Goal: Information Seeking & Learning: Learn about a topic

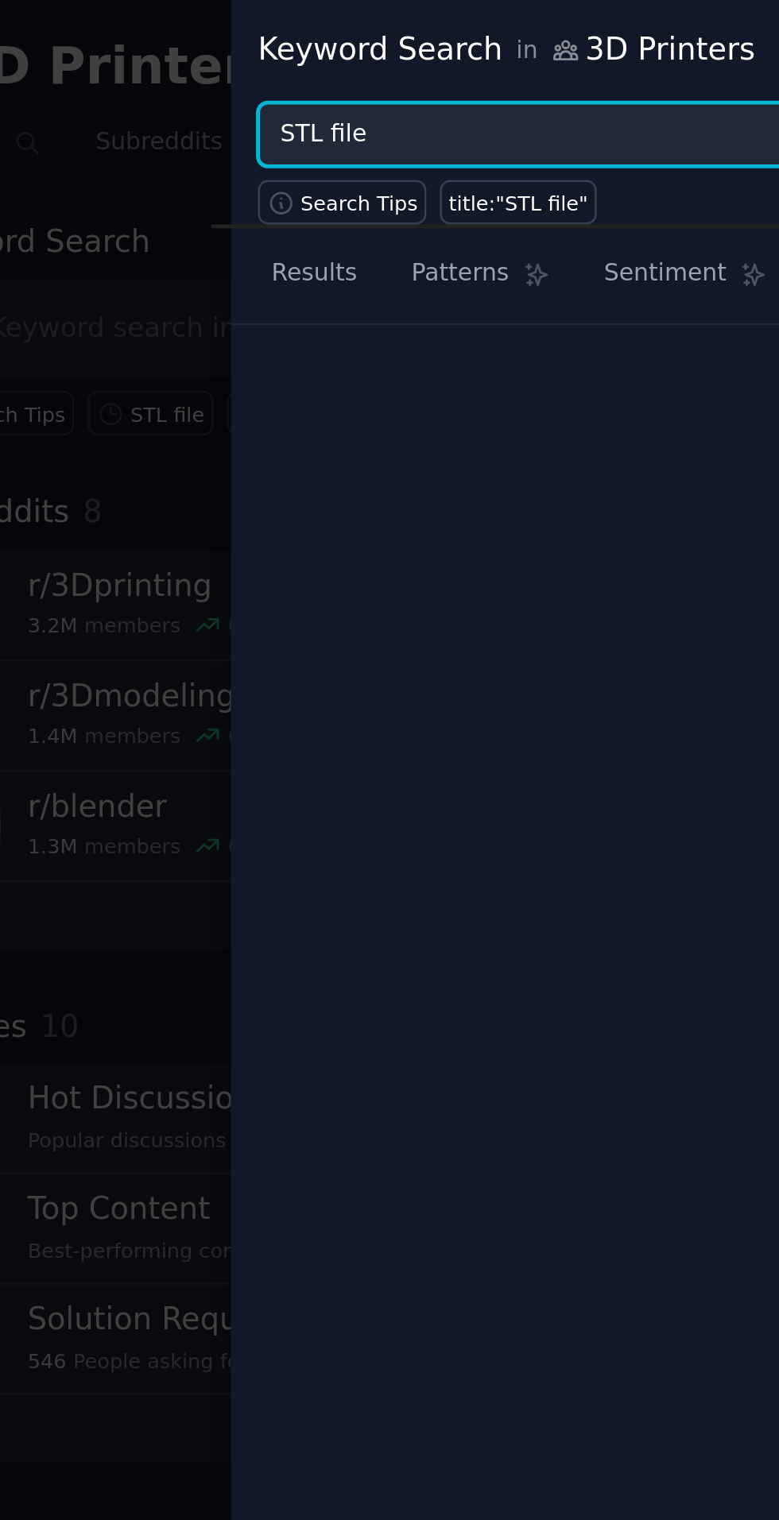
click at [292, 52] on input "STL file" at bounding box center [437, 55] width 541 height 27
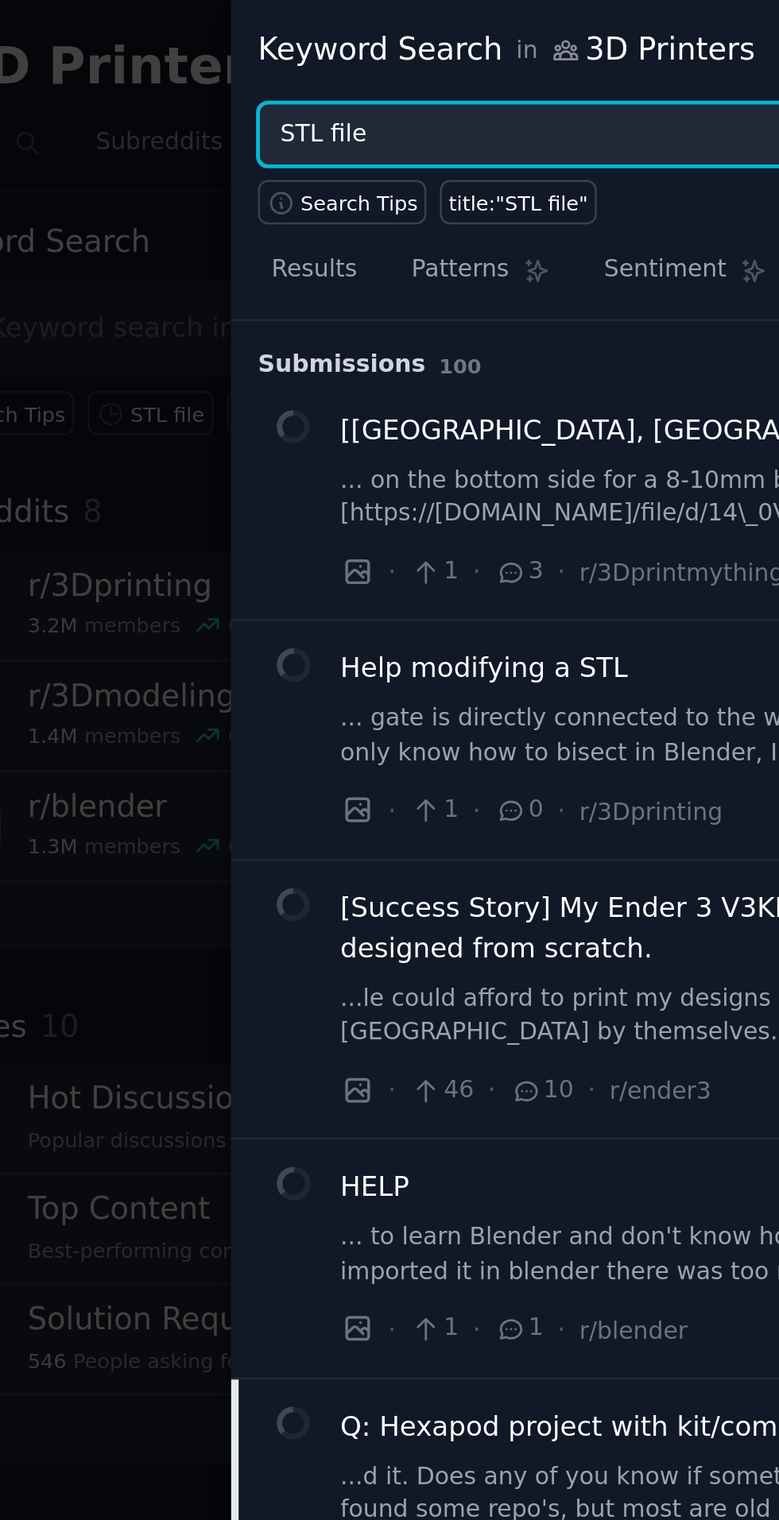
click at [305, 56] on input "STL file" at bounding box center [437, 55] width 541 height 27
click at [278, 51] on input "STL file" at bounding box center [437, 55] width 541 height 27
click at [714, 42] on button "Browse" at bounding box center [744, 55] width 60 height 27
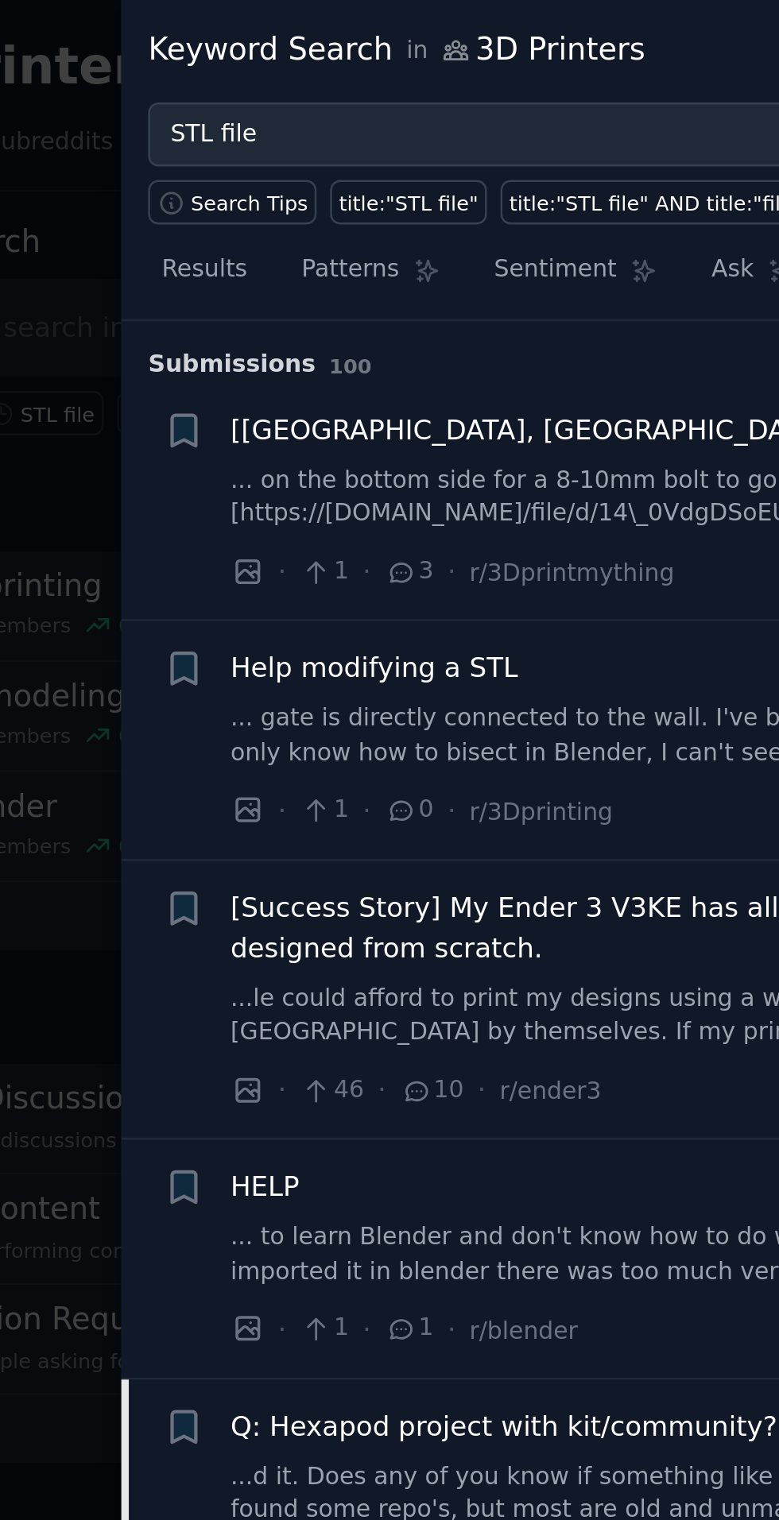
click at [331, 299] on link "... gate is directly connected to the wall. I've been trying to cut it out and …" at bounding box center [487, 302] width 573 height 28
click at [286, 277] on span "Help modifying a STL" at bounding box center [260, 274] width 118 height 17
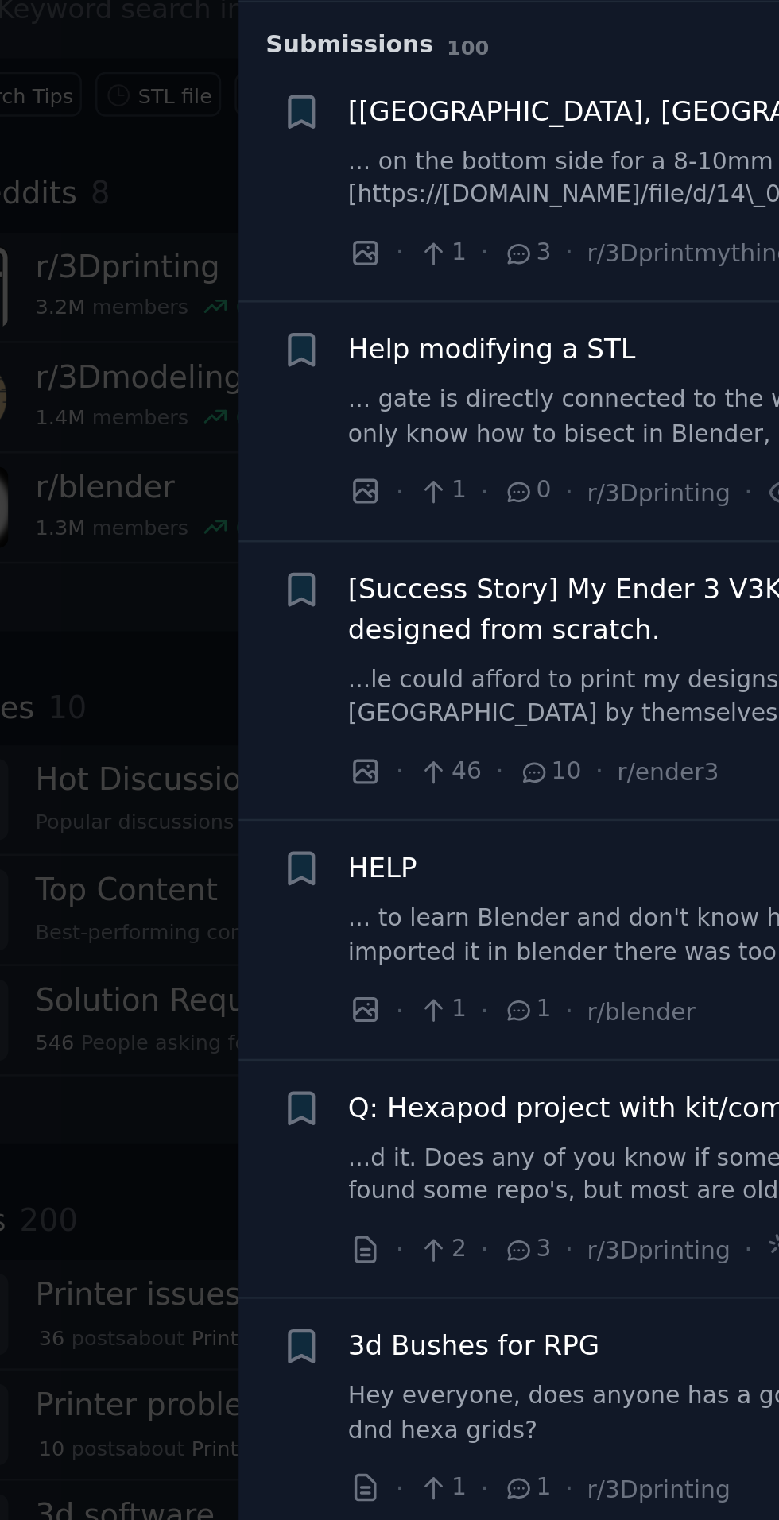
click at [290, 272] on span "Help modifying a STL" at bounding box center [260, 274] width 118 height 17
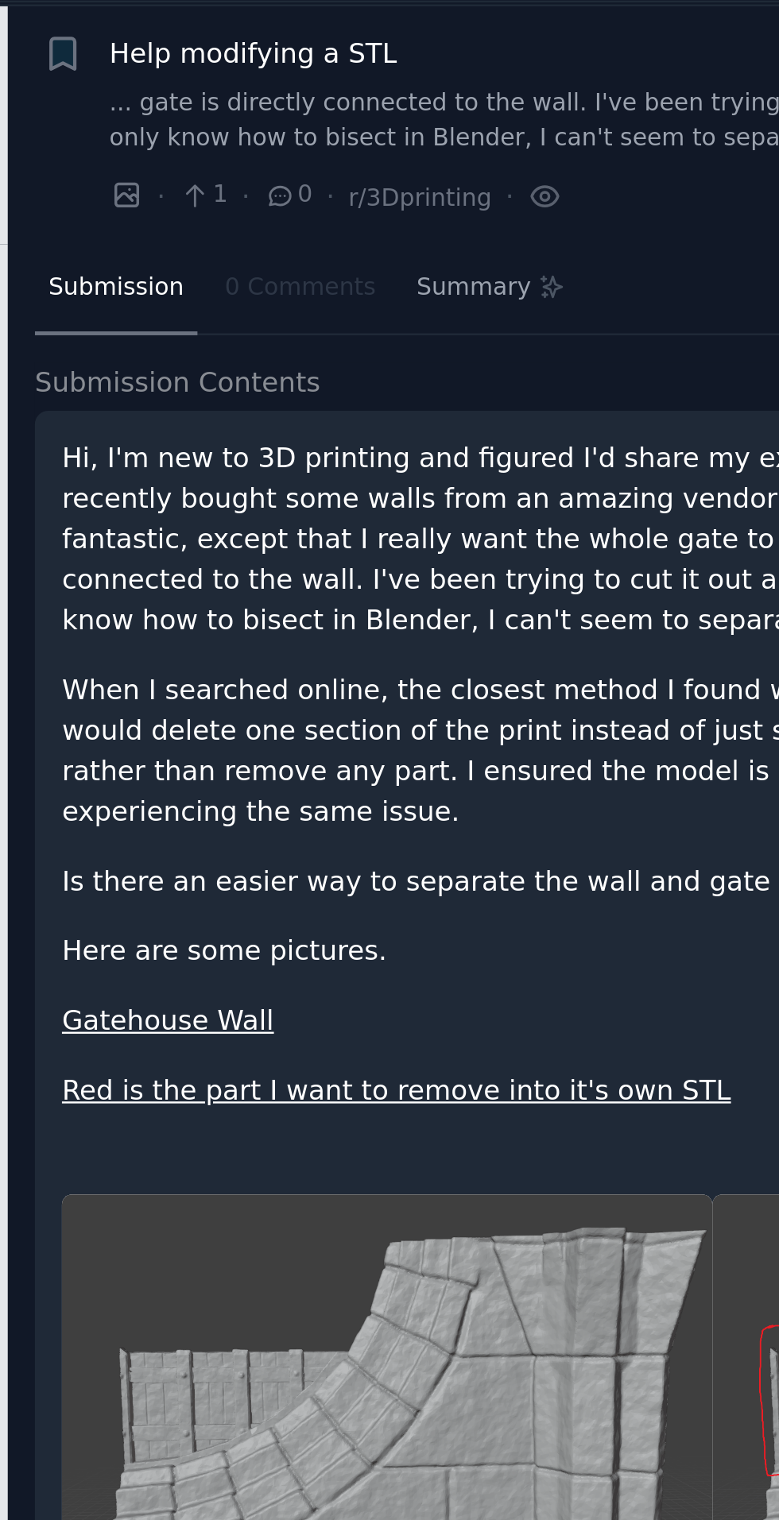
scroll to position [122, 0]
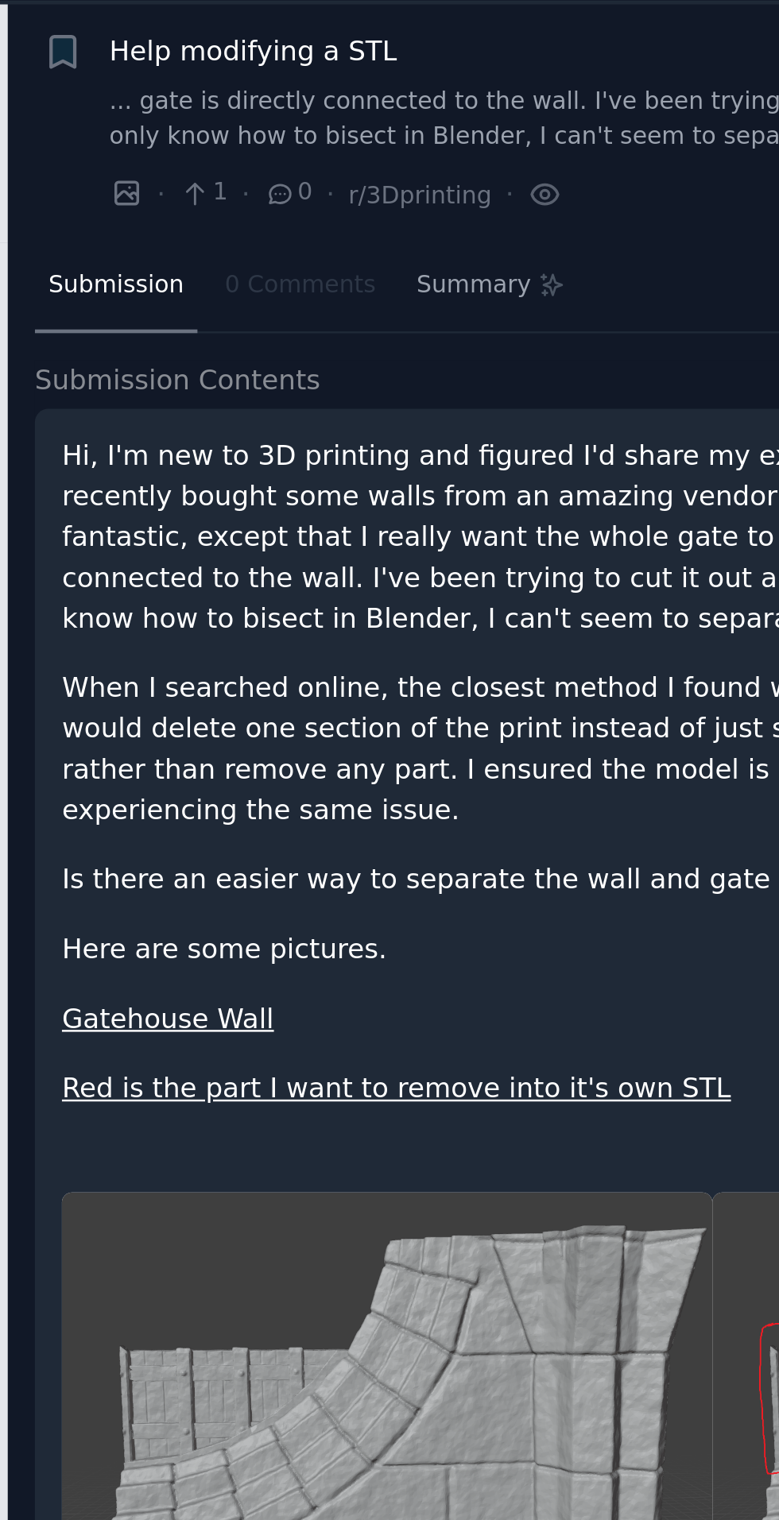
click at [404, 318] on p "Hi, I'm new to 3D printing and figured I'd share my experience since I'm strugg…" at bounding box center [474, 351] width 586 height 83
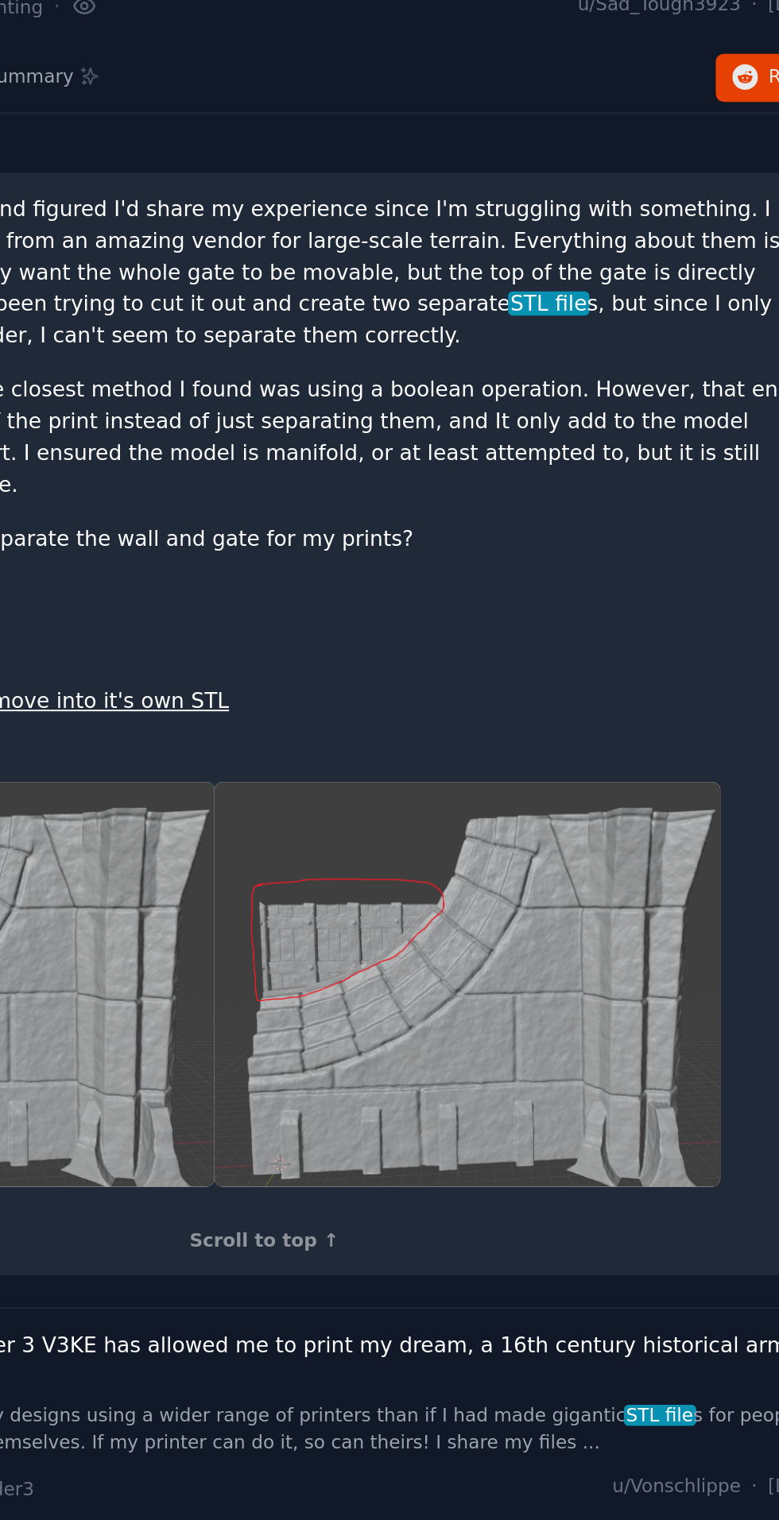
scroll to position [0, 0]
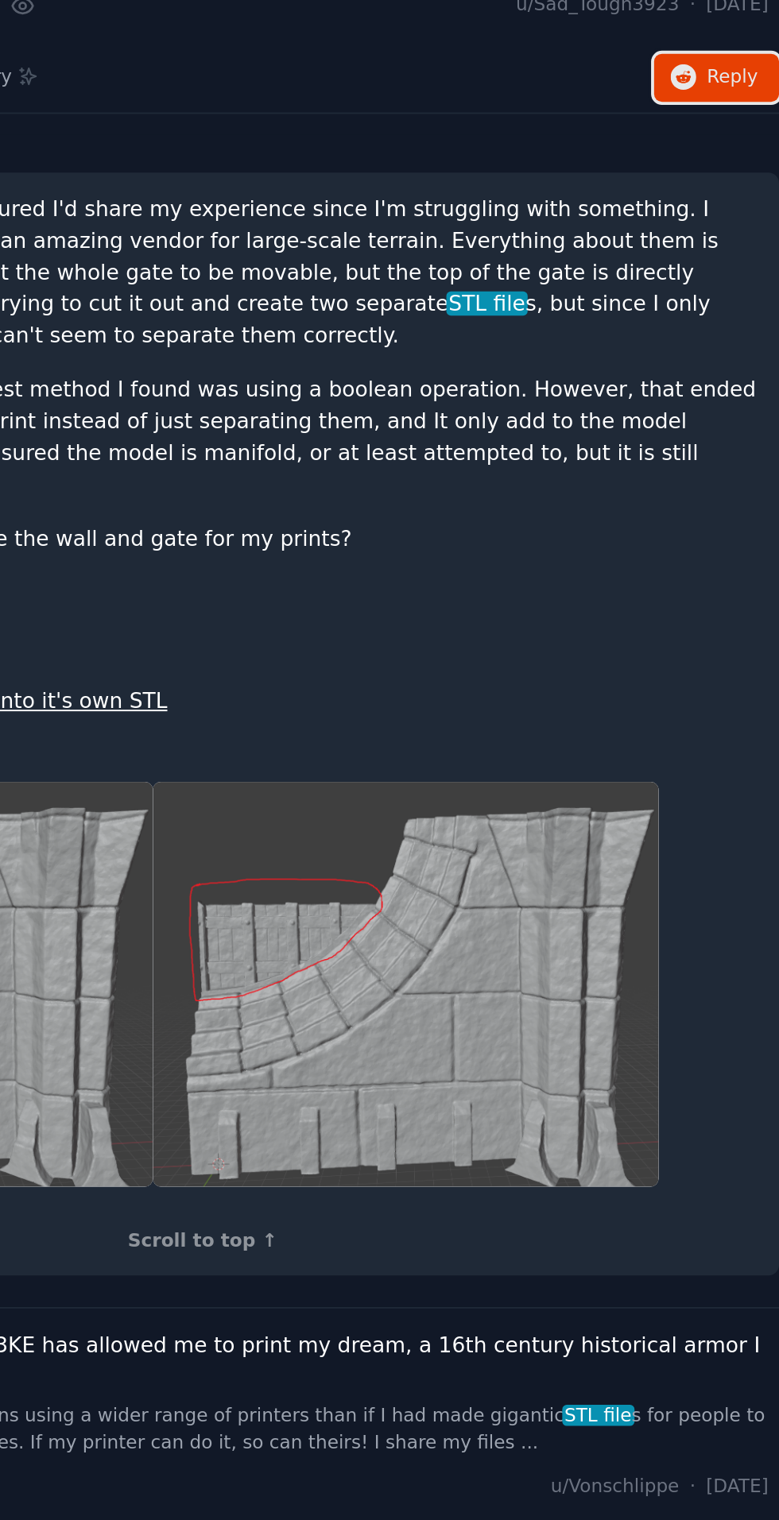
click at [744, 371] on span "Reply on Reddit" at bounding box center [754, 371] width 27 height 14
